Goal: Task Accomplishment & Management: Complete application form

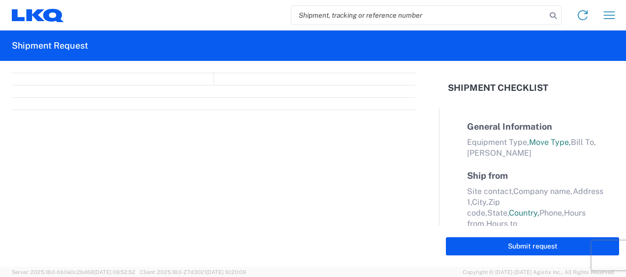
select select "FULL"
select select "LBS"
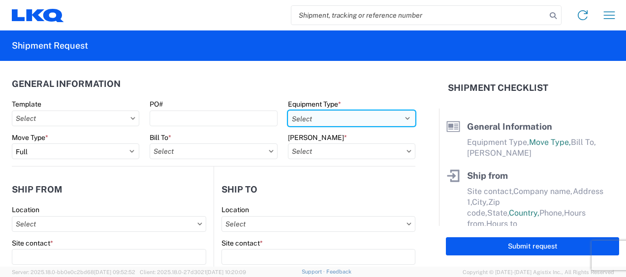
click at [400, 118] on select "Select 53’ Dry Van Flatbed Dropdeck (van) Lowboy (flatbed) Rail" at bounding box center [351, 119] width 127 height 16
select select "STDV"
click at [288, 111] on select "Select 53’ Dry Van Flatbed Dropdeck (van) Lowboy (flatbed) Rail" at bounding box center [351, 119] width 127 height 16
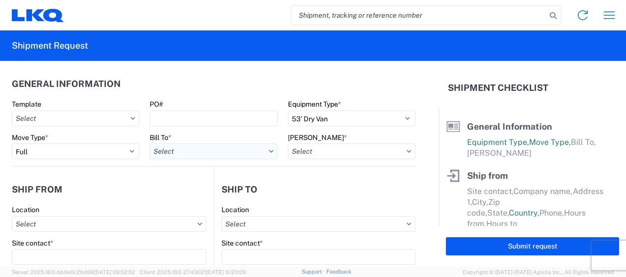
click at [196, 150] on input "Bill To *" at bounding box center [213, 152] width 127 height 16
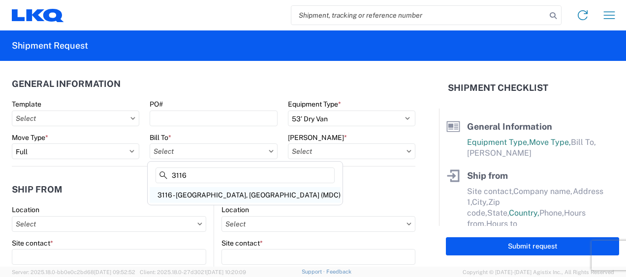
type input "3116"
drag, startPoint x: 184, startPoint y: 194, endPoint x: 195, endPoint y: 192, distance: 11.1
click at [184, 196] on div "3116 - [GEOGRAPHIC_DATA], [GEOGRAPHIC_DATA] (MDC)" at bounding box center [245, 195] width 191 height 16
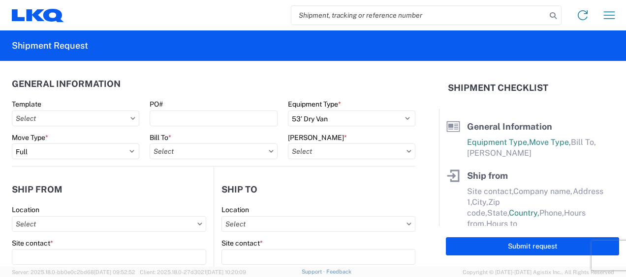
type input "3116 - [GEOGRAPHIC_DATA], [GEOGRAPHIC_DATA] (MDC)"
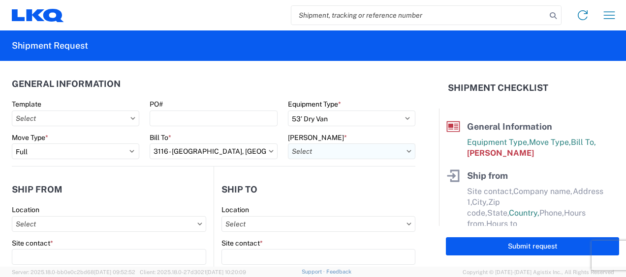
click at [303, 154] on input "Bill Code *" at bounding box center [351, 152] width 127 height 16
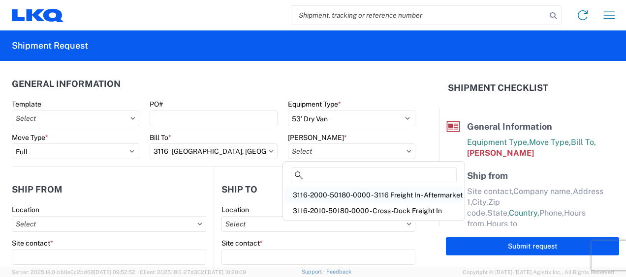
click at [318, 197] on div "3116-2000-50180-0000 - 3116 Freight In - Aftermarket" at bounding box center [374, 195] width 178 height 16
type input "3116-2000-50180-0000 - 3116 Freight In - Aftermarket"
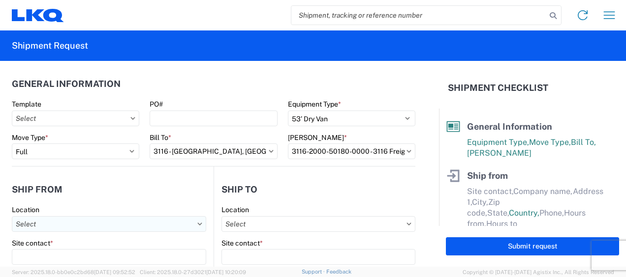
click at [30, 223] on input "Location" at bounding box center [109, 224] width 194 height 16
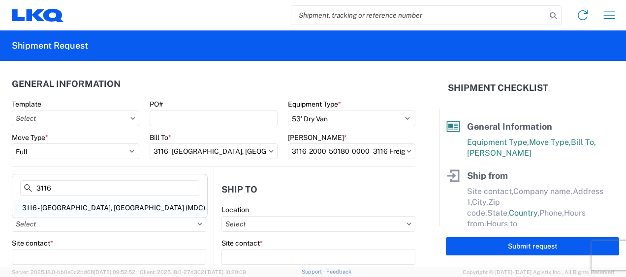
type input "3116"
drag, startPoint x: 51, startPoint y: 207, endPoint x: 91, endPoint y: 210, distance: 41.0
click at [53, 207] on div "3116 - [GEOGRAPHIC_DATA], [GEOGRAPHIC_DATA] (MDC)" at bounding box center [109, 208] width 191 height 16
type input "3116 - [GEOGRAPHIC_DATA], [GEOGRAPHIC_DATA] (MDC)"
type input "[DEMOGRAPHIC_DATA][PERSON_NAME]"
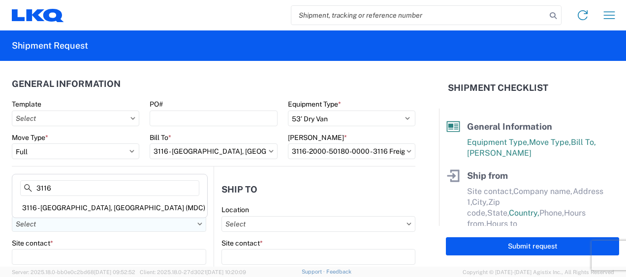
type input "LKQ Corporation"
type input "[STREET_ADDRESS]"
type input "[GEOGRAPHIC_DATA]"
type input "49508"
select select "MI"
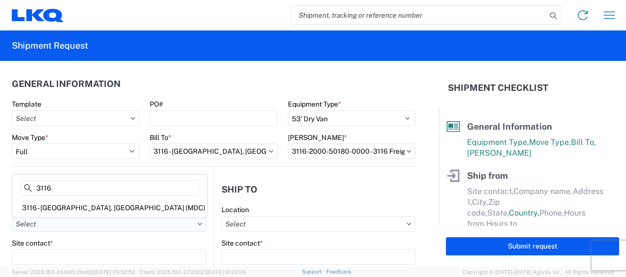
select select "US"
type input "[PERSON_NAME][EMAIL_ADDRESS][DOMAIN_NAME]"
type input "[PHONE_NUMBER]"
type input "06:00"
type input "13:00"
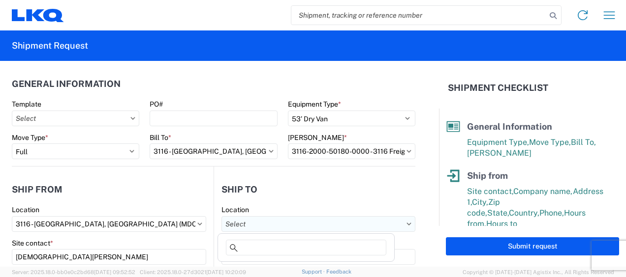
click at [254, 220] on input "Location" at bounding box center [318, 224] width 194 height 16
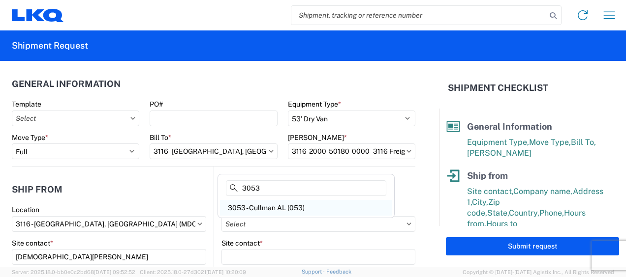
type input "3053"
click at [267, 204] on div "3053 - Cullman AL (053)" at bounding box center [306, 208] width 172 height 16
type input "3053 - Cullman AL (053)"
type input "LKQ Corporation"
type input "[STREET_ADDRESS]"
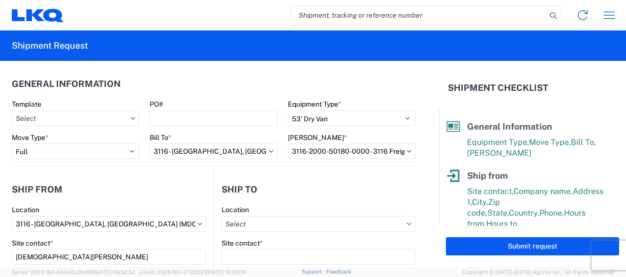
type input "Cullman"
type input "35055"
select select "AL"
select select "US"
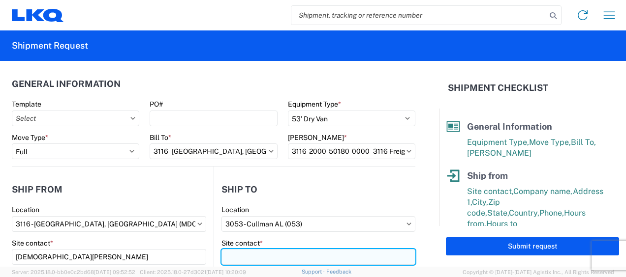
click at [237, 257] on input "Site contact *" at bounding box center [318, 257] width 194 height 16
type input "r"
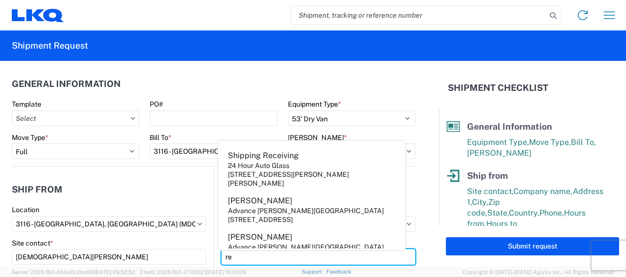
type input "r"
type input "Receivng"
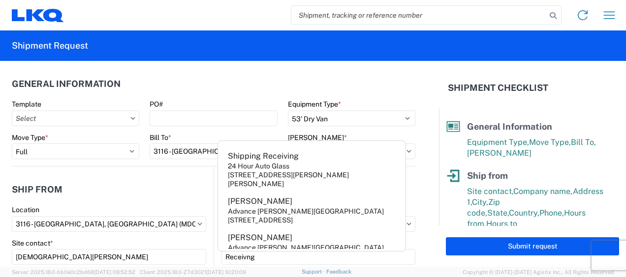
scroll to position [126, 0]
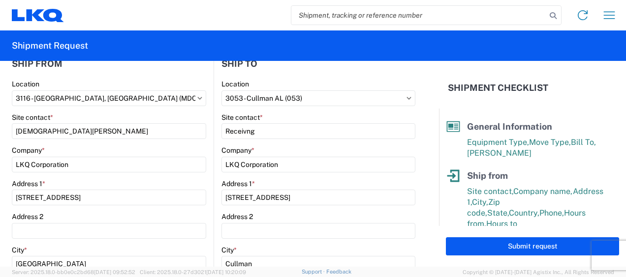
click at [153, 114] on div "Site contact *" at bounding box center [109, 117] width 194 height 9
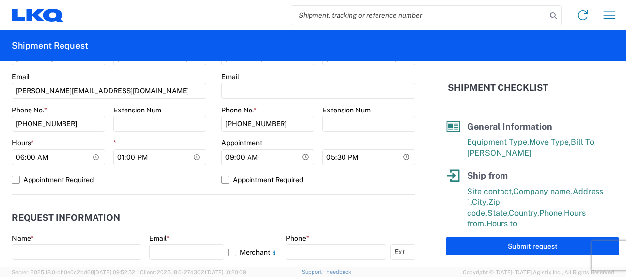
scroll to position [519, 0]
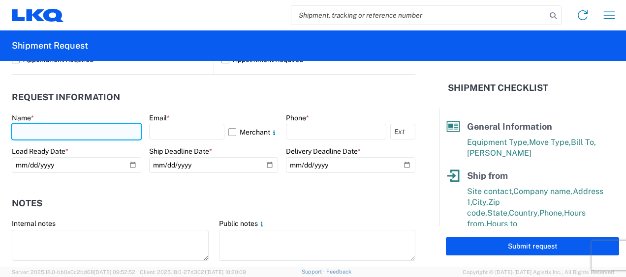
click at [43, 134] on input "text" at bounding box center [76, 132] width 129 height 16
type input "k"
type input "[DEMOGRAPHIC_DATA][PERSON_NAME]"
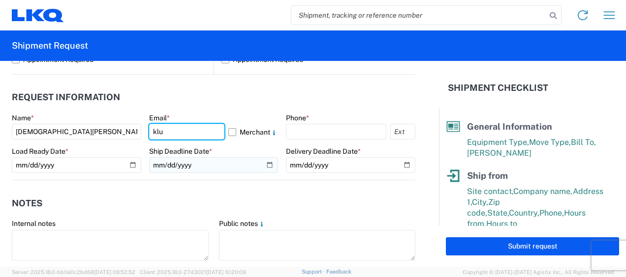
type input "[PERSON_NAME][EMAIL_ADDRESS][DOMAIN_NAME]"
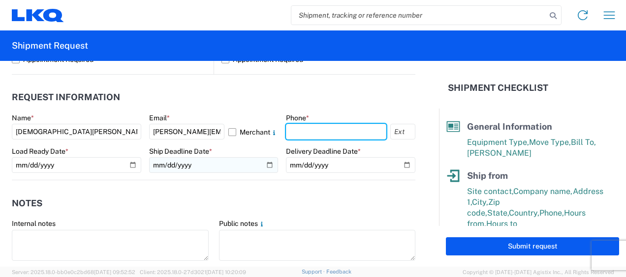
type input "6167541500"
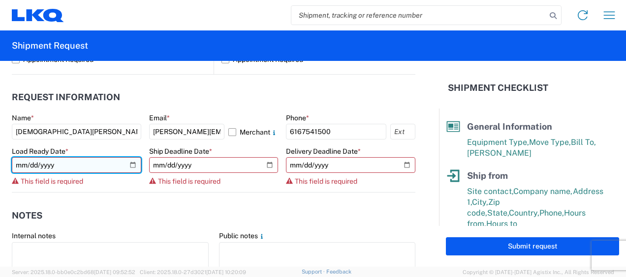
click at [133, 164] on input "date" at bounding box center [76, 165] width 129 height 16
type input "2025-09-10"
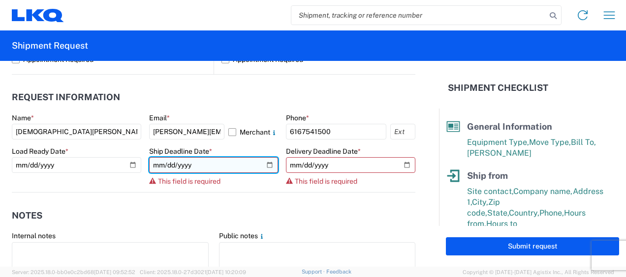
click at [267, 163] on input "date" at bounding box center [213, 165] width 129 height 16
type input "2025-09-10"
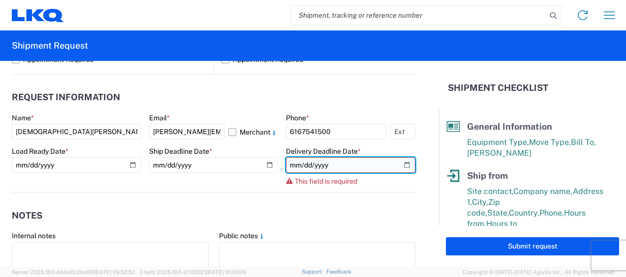
click at [403, 165] on input "date" at bounding box center [350, 165] width 129 height 16
type input "2025-09-15"
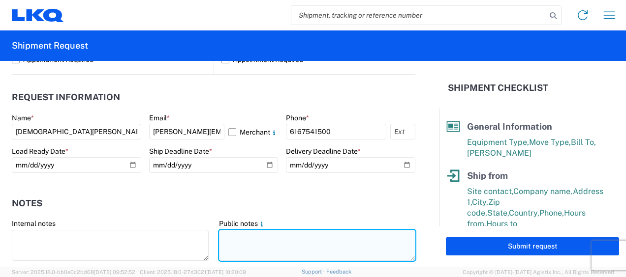
click at [227, 236] on textarea at bounding box center [317, 245] width 197 height 31
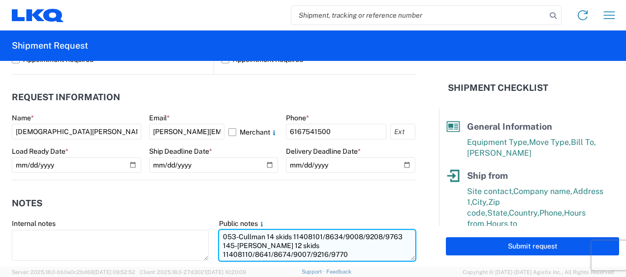
drag, startPoint x: 215, startPoint y: 236, endPoint x: 347, endPoint y: 254, distance: 133.0
click at [347, 254] on textarea "053-Cullman 14 skids 11408101/8634/9008/9208/9763 145-[PERSON_NAME] 12 skids 11…" at bounding box center [317, 245] width 197 height 31
type textarea "053-Cullman 14 skids 11408101/8634/9008/9208/9763 145-[PERSON_NAME] 12 skids 11…"
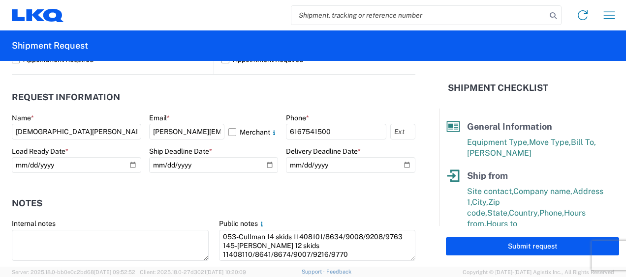
click at [190, 200] on header "Notes" at bounding box center [213, 203] width 403 height 22
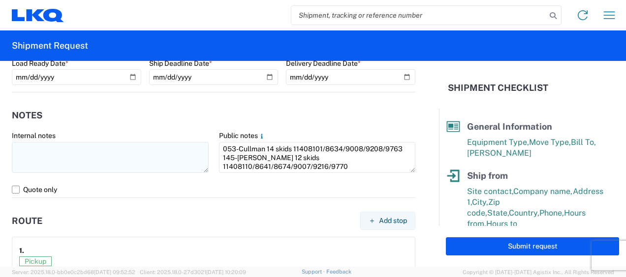
scroll to position [667, 0]
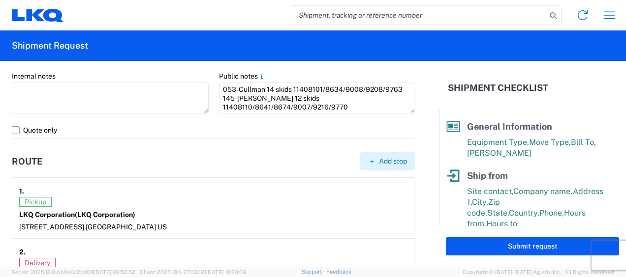
click at [394, 159] on span "Add stop" at bounding box center [393, 161] width 28 height 9
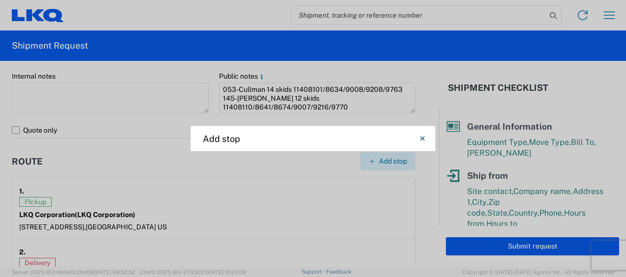
select select "US"
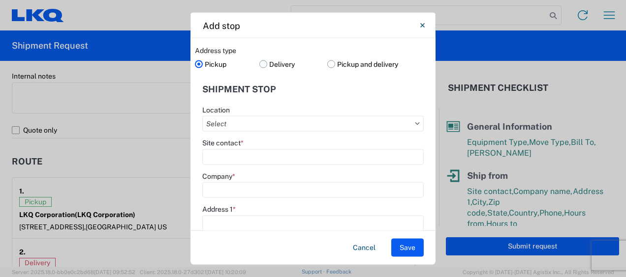
click at [259, 62] on label "Delivery" at bounding box center [293, 64] width 68 height 15
click at [0, 0] on input "Delivery" at bounding box center [0, 0] width 0 height 0
click at [230, 124] on input "Location" at bounding box center [312, 124] width 221 height 16
type input "3145"
click at [260, 165] on div "3145 - [GEOGRAPHIC_DATA] (145)" at bounding box center [291, 167] width 172 height 16
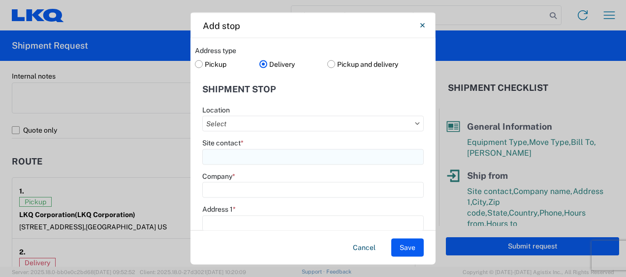
type input "3145 - [GEOGRAPHIC_DATA] (145)"
type input "LKQ Corporation"
type input "501 Mason Road"
type input "La Vergne"
type input "37086"
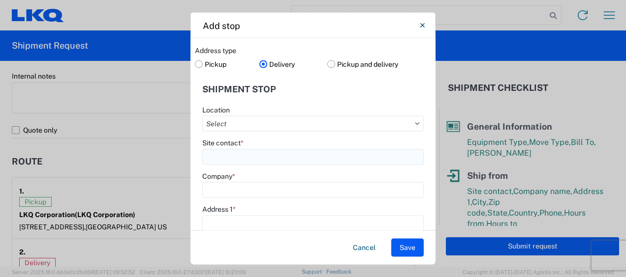
select select "TN"
type input "615-712-3473"
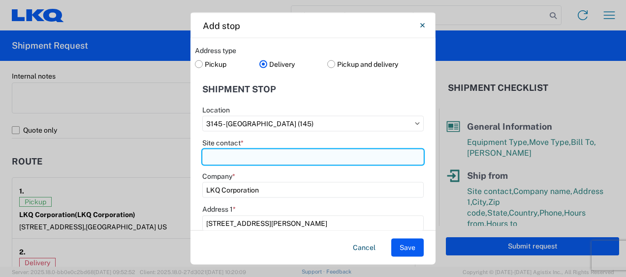
click at [245, 162] on input "Site contact *" at bounding box center [312, 157] width 221 height 16
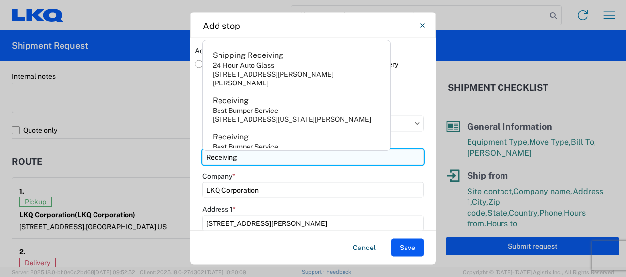
type input "Receiving"
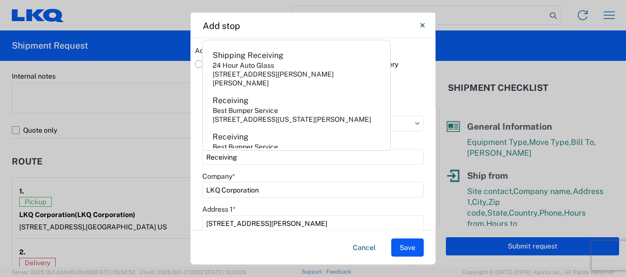
click at [370, 169] on agx-form-control-wrapper-v2 "Site contact * Receiving" at bounding box center [312, 155] width 221 height 33
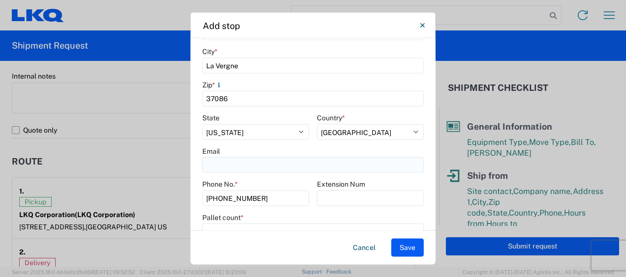
scroll to position [246, 0]
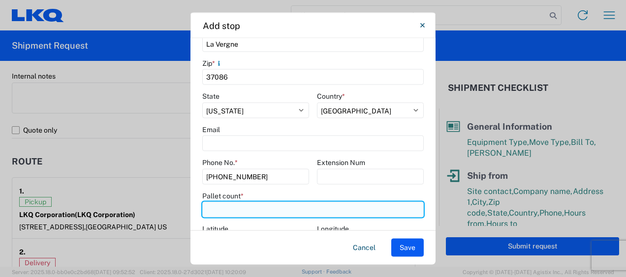
click at [213, 211] on input "number" at bounding box center [312, 210] width 221 height 16
type input "12"
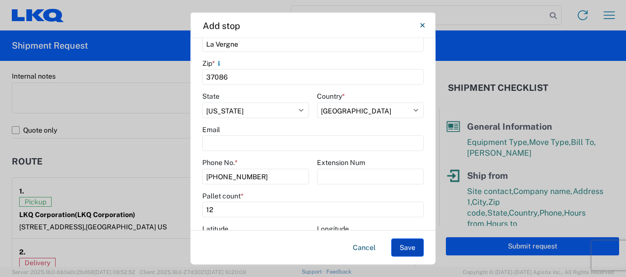
click at [401, 249] on button "Save" at bounding box center [407, 248] width 32 height 18
select select "D"
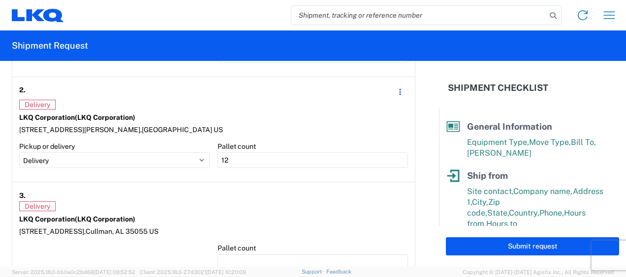
scroll to position [913, 0]
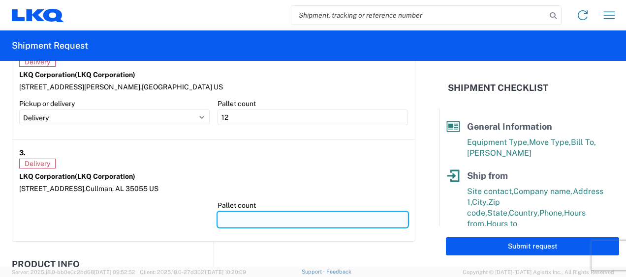
click at [233, 213] on input "number" at bounding box center [312, 220] width 190 height 16
type input "14"
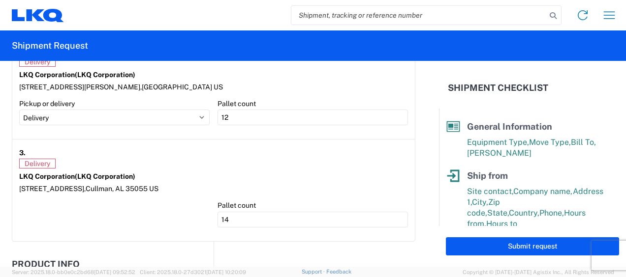
click at [185, 151] on div "3." at bounding box center [213, 153] width 389 height 12
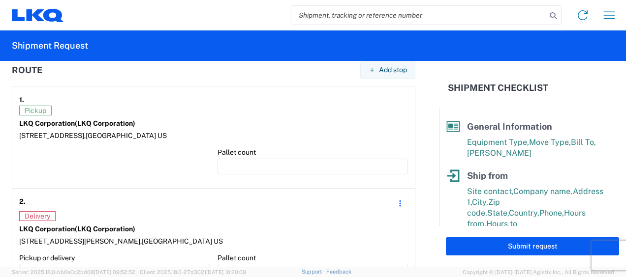
scroll to position [716, 0]
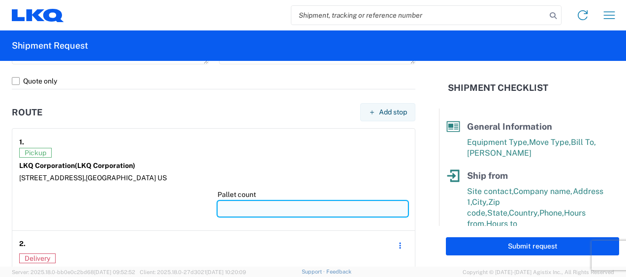
click at [231, 204] on input "number" at bounding box center [312, 209] width 190 height 16
type input "2"
type input "26"
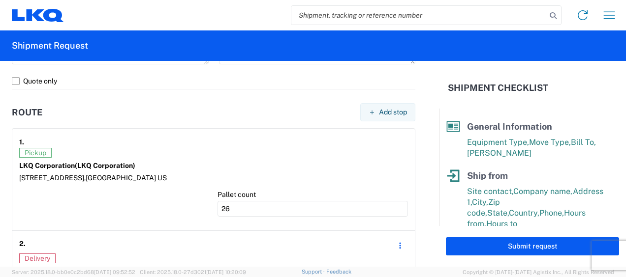
click at [233, 161] on div "LKQ Corporation (LKQ Corporation)" at bounding box center [213, 165] width 389 height 9
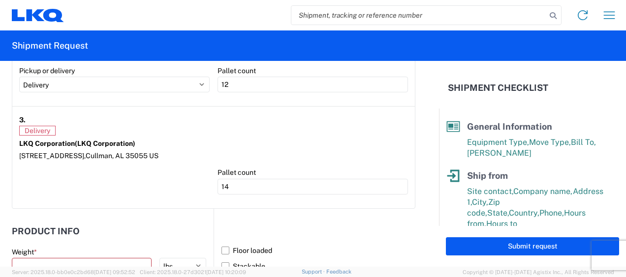
scroll to position [1061, 0]
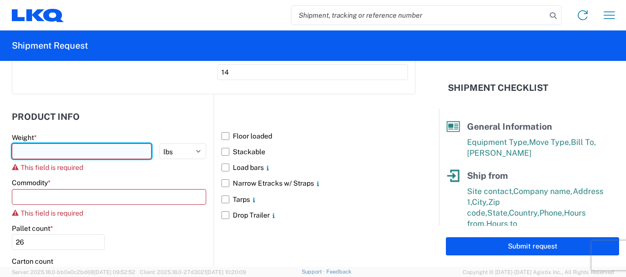
click at [52, 145] on input "number" at bounding box center [82, 152] width 140 height 16
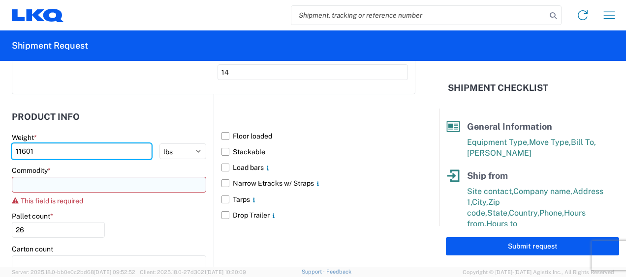
type input "11601"
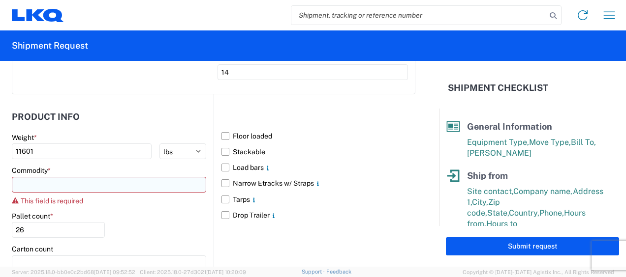
click at [34, 182] on input at bounding box center [109, 185] width 194 height 16
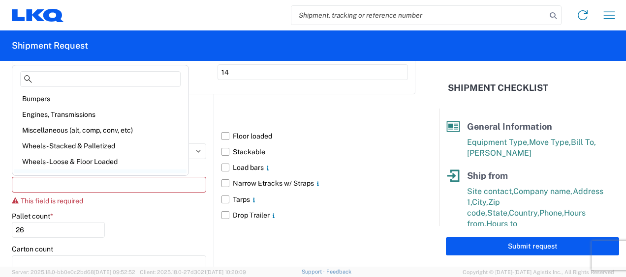
scroll to position [49, 0]
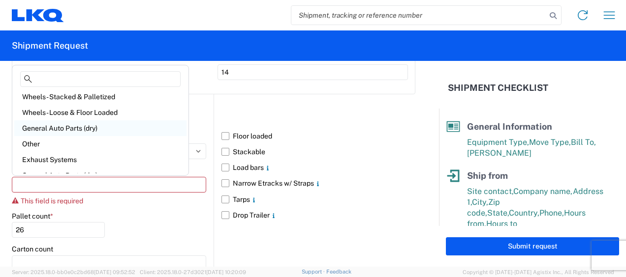
click at [89, 131] on div "General Auto Parts (dry)" at bounding box center [100, 129] width 172 height 16
type input "General Auto Parts (dry)"
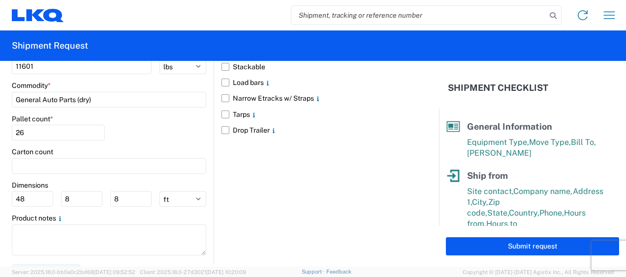
scroll to position [1158, 0]
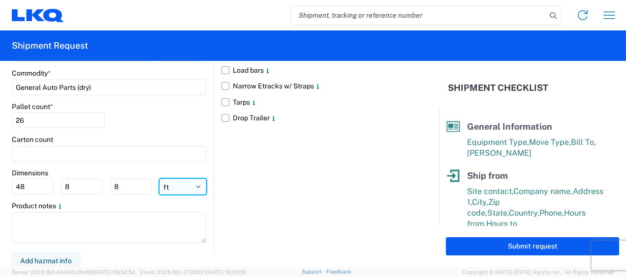
click at [174, 187] on select "ft in cm" at bounding box center [182, 187] width 47 height 16
select select "IN"
click at [159, 179] on select "ft in cm" at bounding box center [182, 187] width 47 height 16
type input "576"
type input "96"
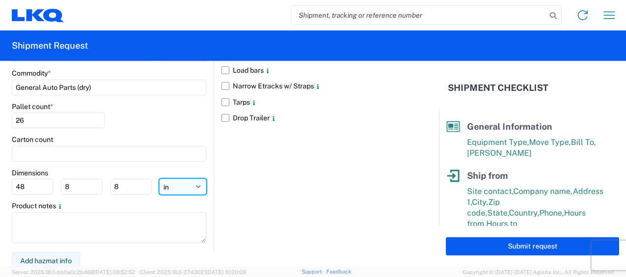
type input "96"
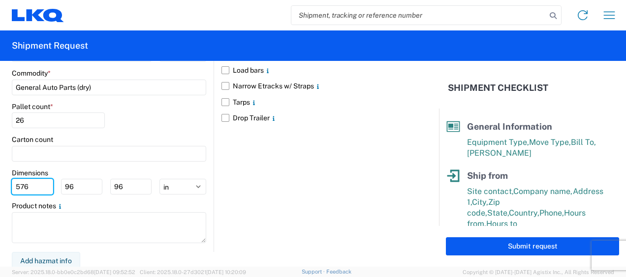
drag, startPoint x: 33, startPoint y: 181, endPoint x: 0, endPoint y: 163, distance: 37.8
click at [0, 183] on html "Home Shipment request Shipment tracking Shipment Request General Information Te…" at bounding box center [313, 138] width 626 height 277
type input "77"
type input "47"
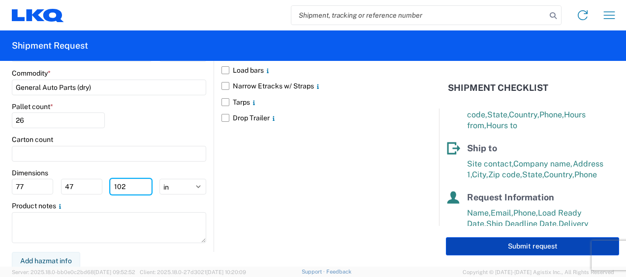
type input "102"
click at [506, 250] on button "Submit request" at bounding box center [532, 247] width 173 height 18
select select "US"
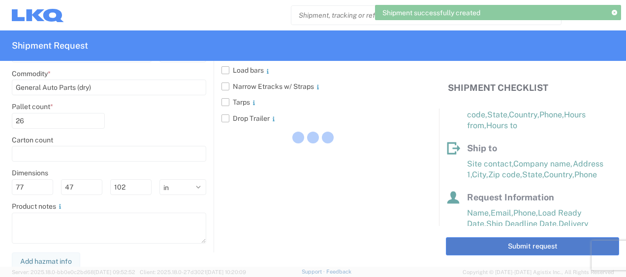
scroll to position [91, 0]
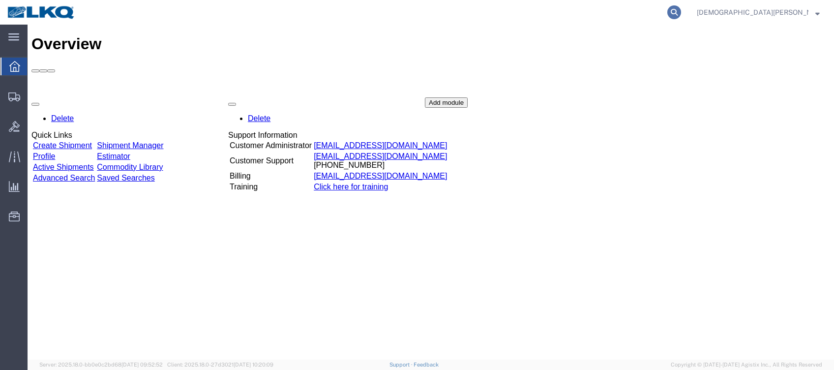
click at [681, 12] on icon at bounding box center [675, 12] width 14 height 14
click at [530, 6] on input "search" at bounding box center [517, 12] width 299 height 24
type input "56759652"
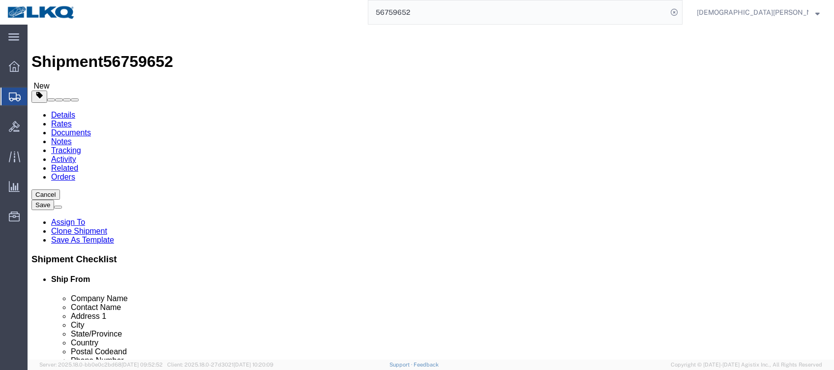
select select "27850"
select select "27772"
drag, startPoint x: 153, startPoint y: 86, endPoint x: 126, endPoint y: 61, distance: 36.9
click icon
click input "5800.50"
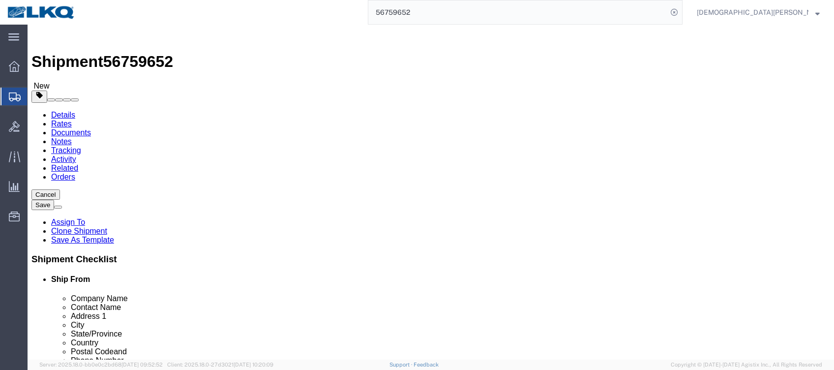
click input "5800.50"
type input "5020"
click input "5800.50"
type input "6581"
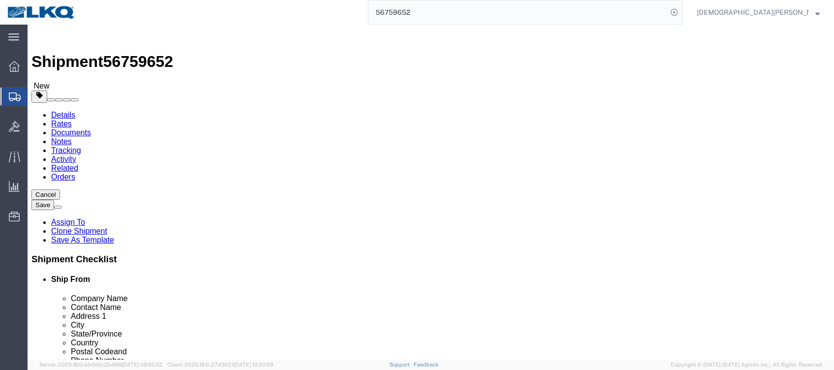
click link "Shipment Information"
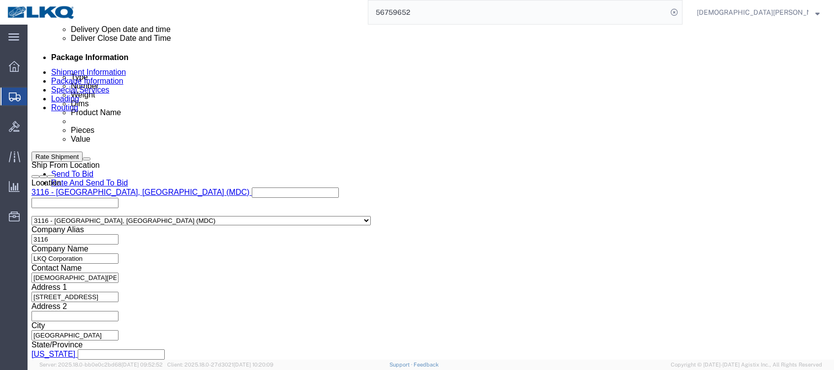
scroll to position [524, 0]
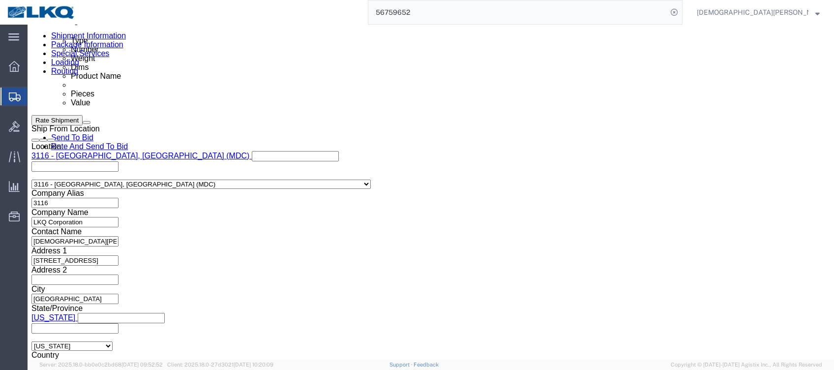
click div
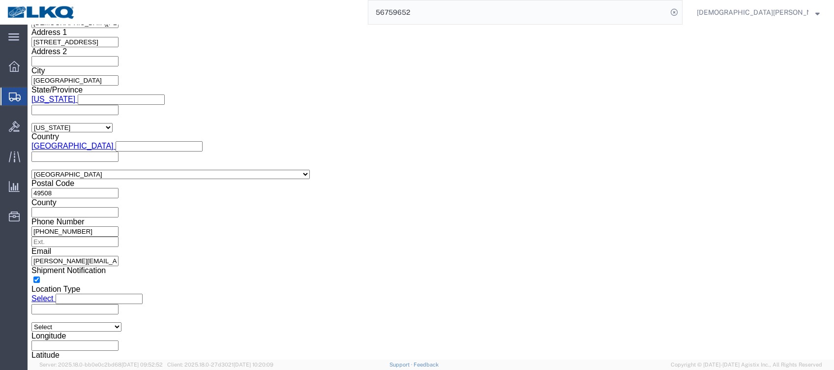
click input "5:00 AM"
drag, startPoint x: 503, startPoint y: 180, endPoint x: 519, endPoint y: 180, distance: 15.7
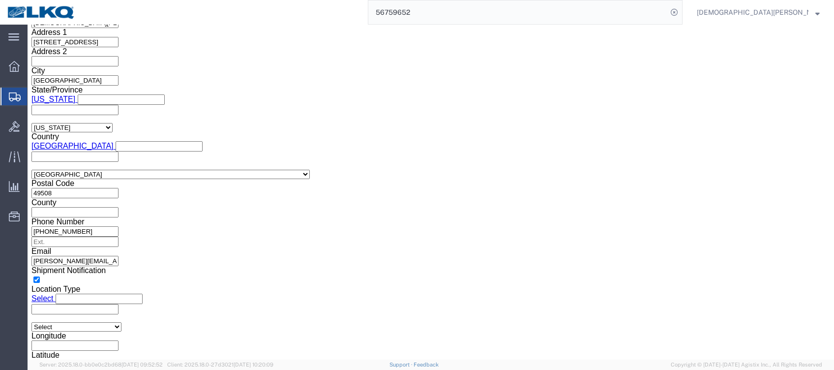
click input "5:00 AM"
drag, startPoint x: 503, startPoint y: 179, endPoint x: 512, endPoint y: 179, distance: 8.9
click input "5:0AM0"
type input "5:00pm"
click button "Apply"
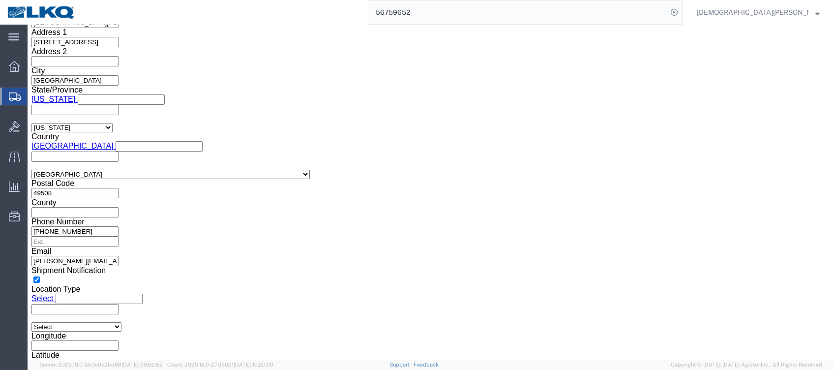
click link "Send To Bid"
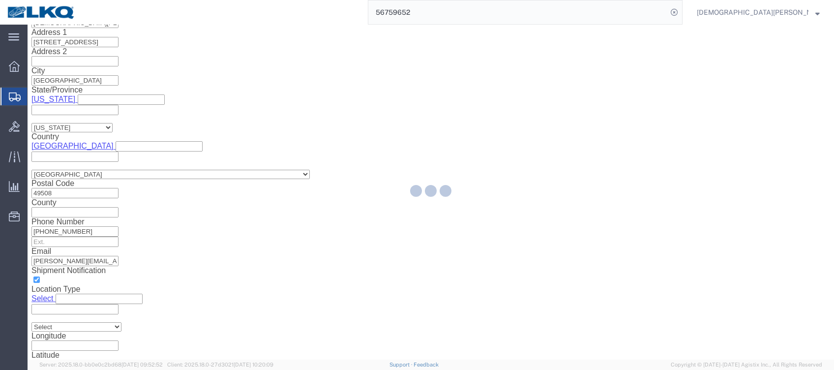
select select "27850"
select select "27772"
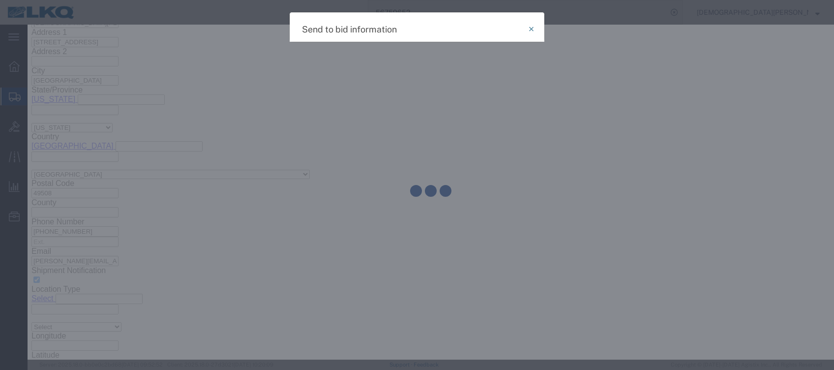
select select "TL"
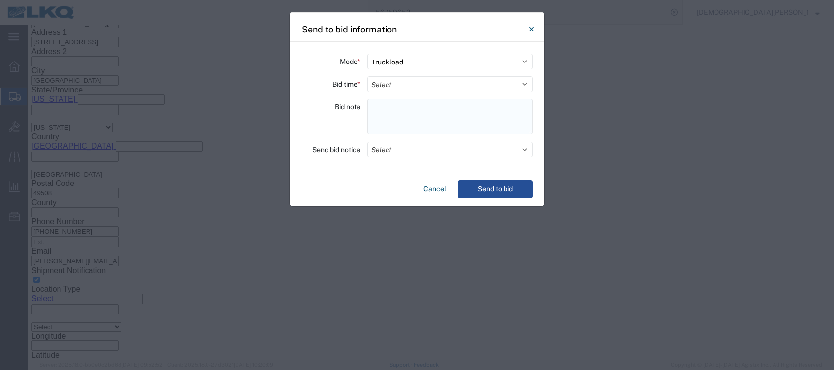
click at [388, 109] on textarea at bounding box center [449, 116] width 165 height 35
paste textarea "053-Cullman 14 skids 11408101/8634/9008/9208/9763 145-[PERSON_NAME] 12 skids 11…"
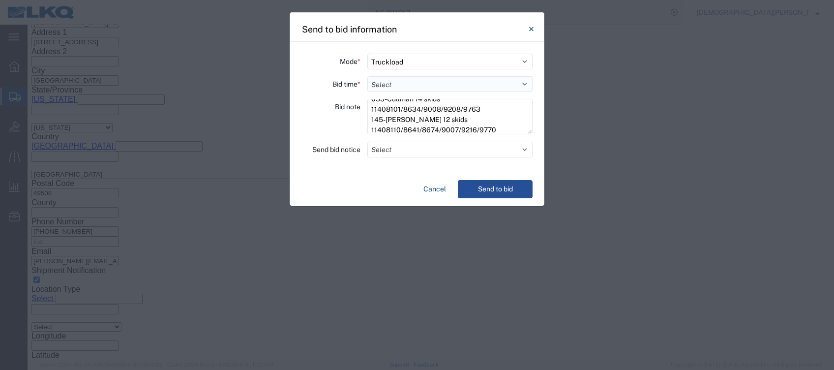
type textarea "053-Cullman 14 skids 11408101/8634/9008/9208/9763 145-[PERSON_NAME] 12 skids 11…"
click at [380, 86] on select "Select 30 Min (Rush) 1 Hour (Rush) 2 Hours (Rush) 4 Hours (Rush) 8 Hours (Rush)…" at bounding box center [449, 84] width 165 height 16
select select "2"
click at [367, 76] on select "Select 30 Min (Rush) 1 Hour (Rush) 2 Hours (Rush) 4 Hours (Rush) 8 Hours (Rush)…" at bounding box center [449, 84] width 165 height 16
click at [387, 151] on button "Select" at bounding box center [449, 150] width 165 height 16
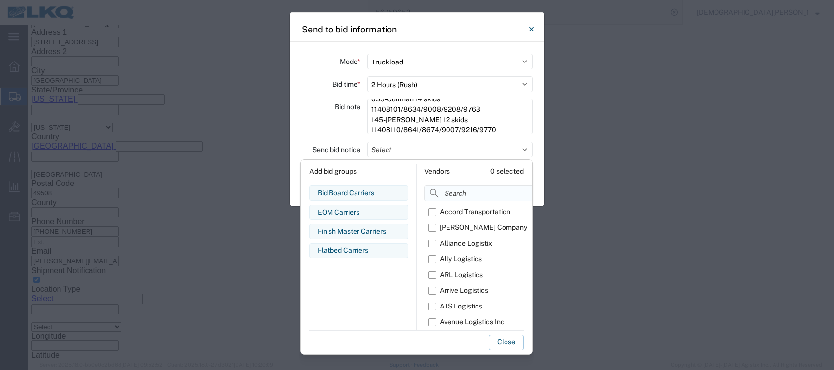
click at [454, 191] on input at bounding box center [502, 193] width 155 height 16
type input "om"
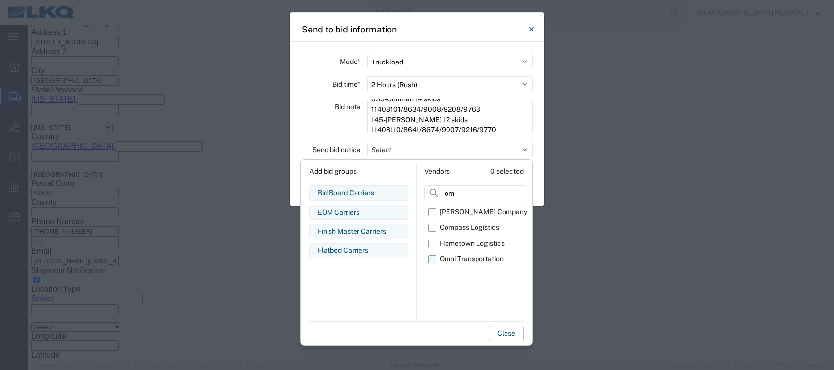
click at [435, 258] on label "Omni Transportation" at bounding box center [477, 259] width 99 height 16
click at [0, 0] on input "Omni Transportation" at bounding box center [0, 0] width 0 height 0
click at [501, 333] on button "Close" at bounding box center [506, 334] width 35 height 16
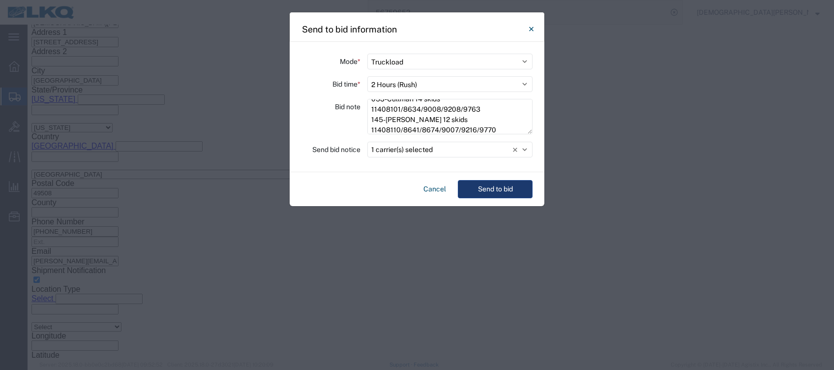
click at [495, 192] on button "Send to bid" at bounding box center [495, 189] width 75 height 18
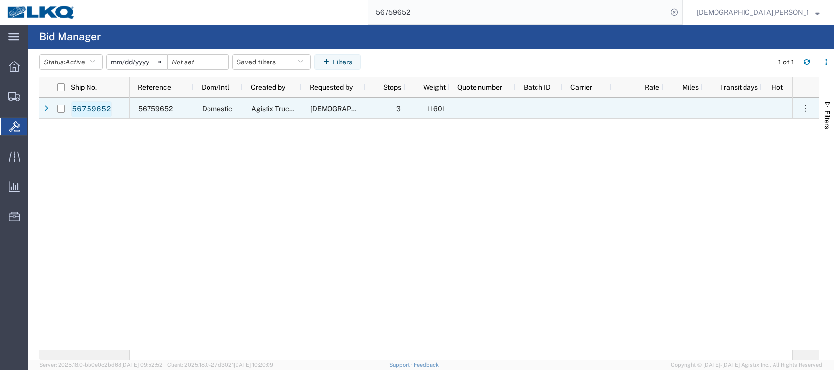
click at [96, 106] on link "56759652" at bounding box center [91, 109] width 40 height 16
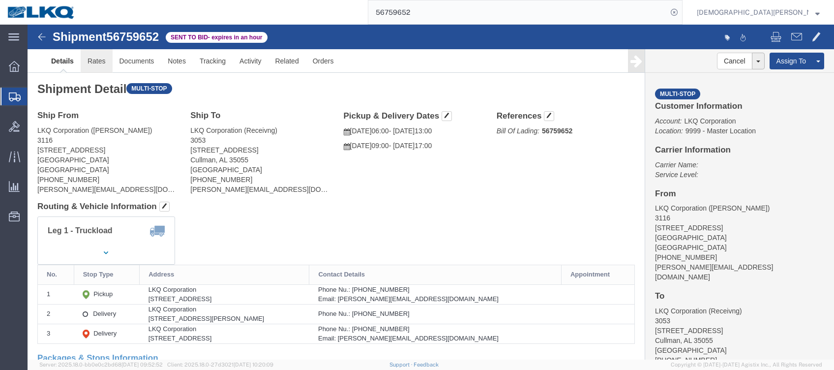
click link "Rates"
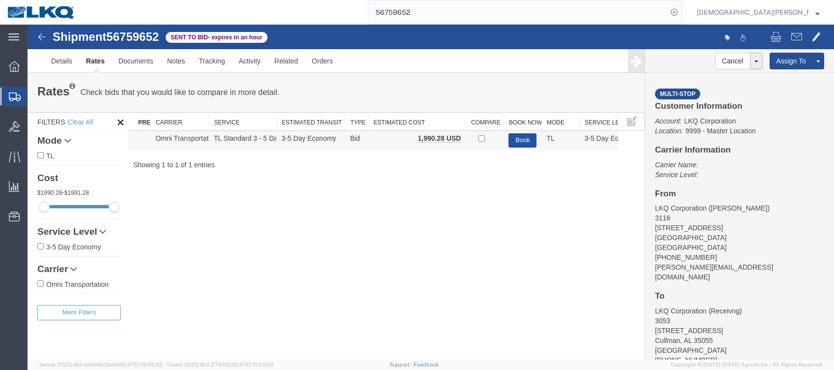
click at [523, 140] on button "Book" at bounding box center [523, 140] width 28 height 14
